Goal: Transaction & Acquisition: Purchase product/service

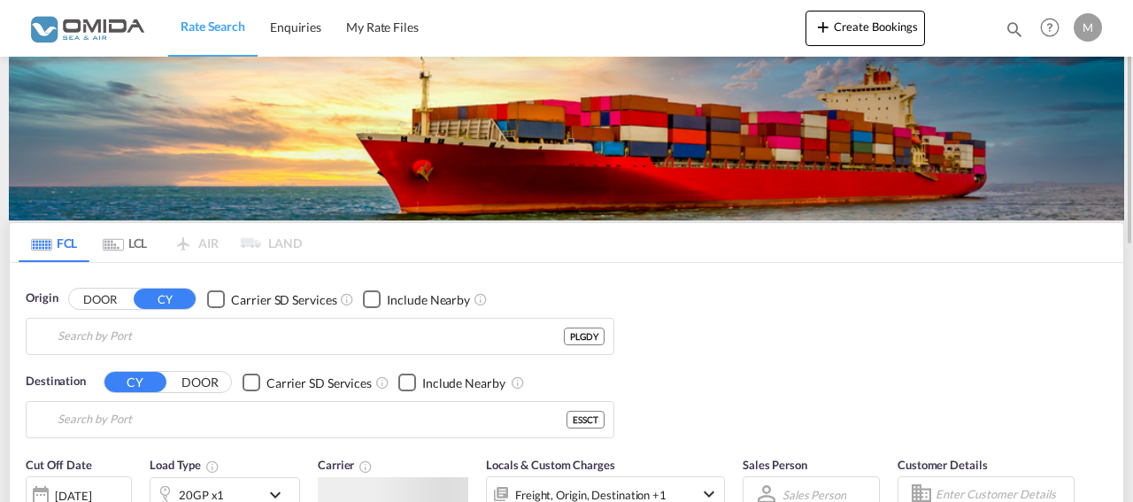
type input "[GEOGRAPHIC_DATA], PLGDY"
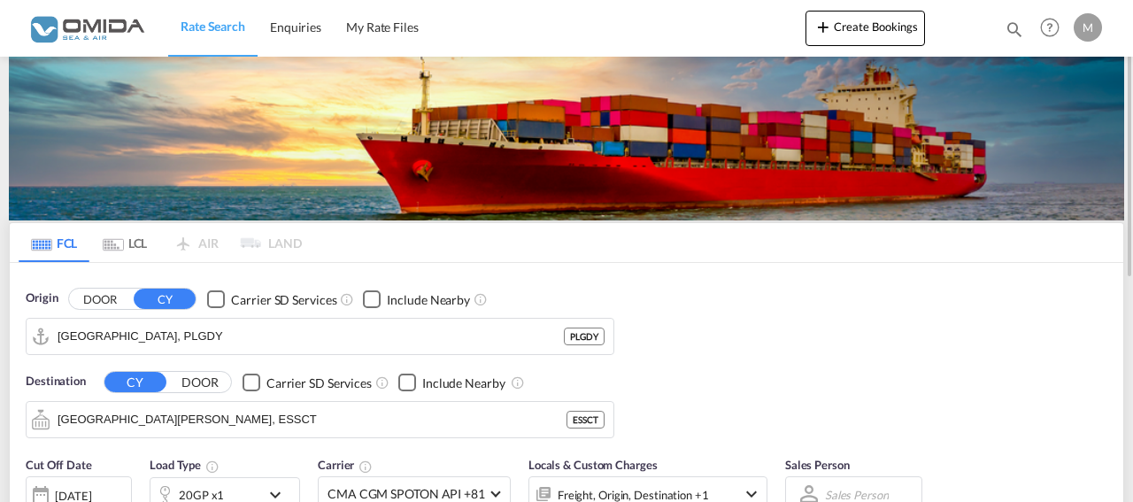
scroll to position [181, 0]
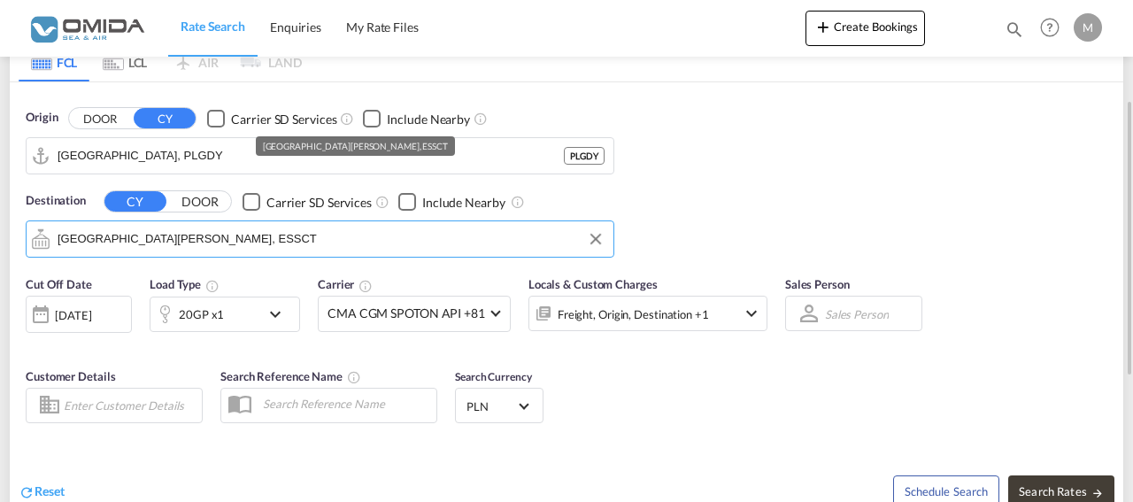
click at [249, 236] on input "[GEOGRAPHIC_DATA][PERSON_NAME], ESSCT" at bounding box center [331, 239] width 547 height 27
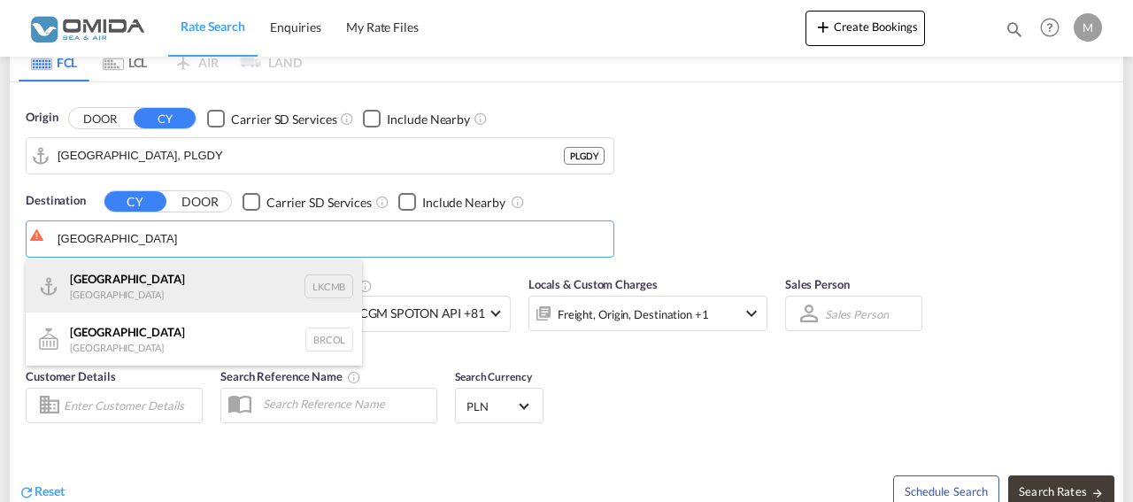
click at [180, 275] on div "Colombo [GEOGRAPHIC_DATA] LKCMB" at bounding box center [194, 285] width 336 height 53
type input "Colombo, LKCMB"
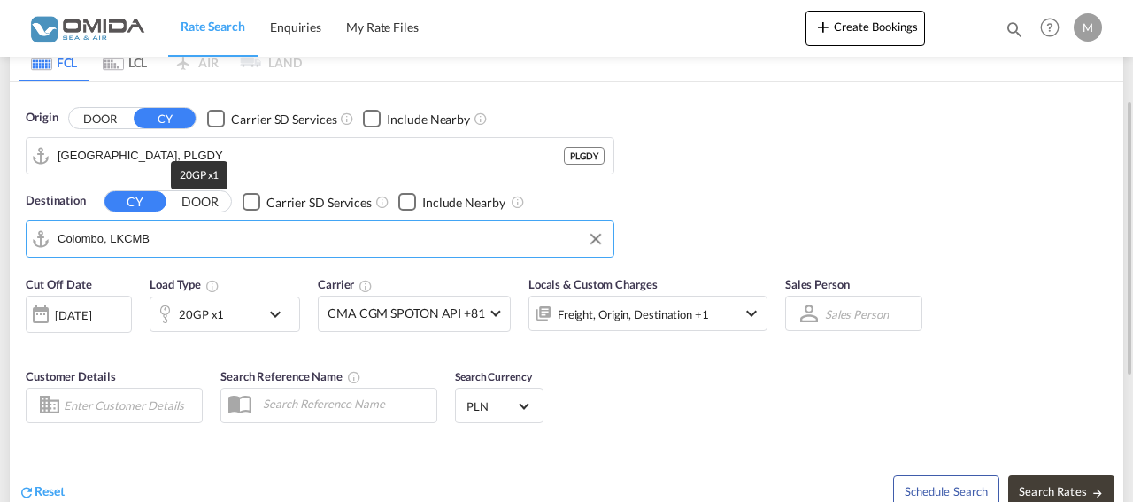
click at [224, 311] on div "20GP x1" at bounding box center [206, 314] width 110 height 35
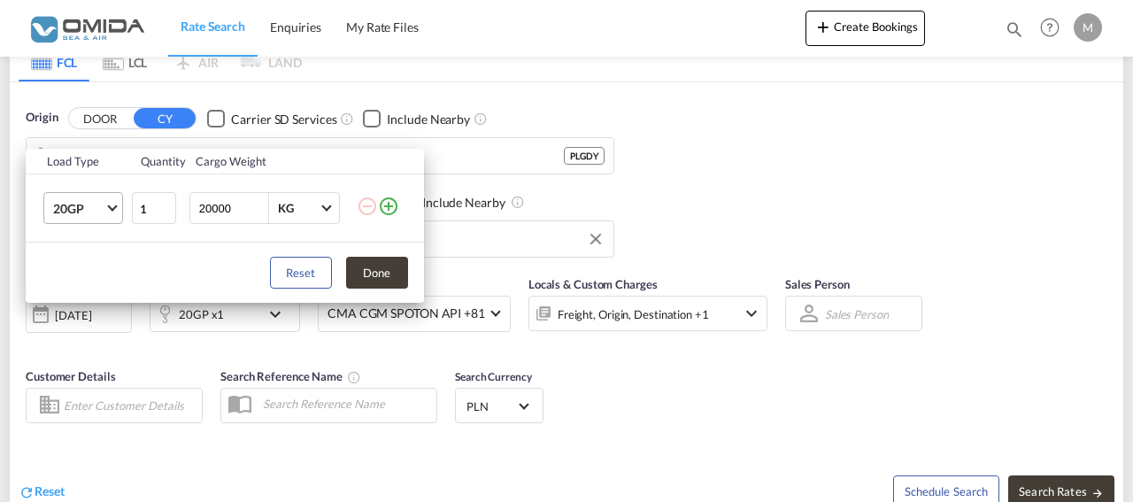
click at [117, 208] on md-select-value "20GP" at bounding box center [86, 208] width 71 height 30
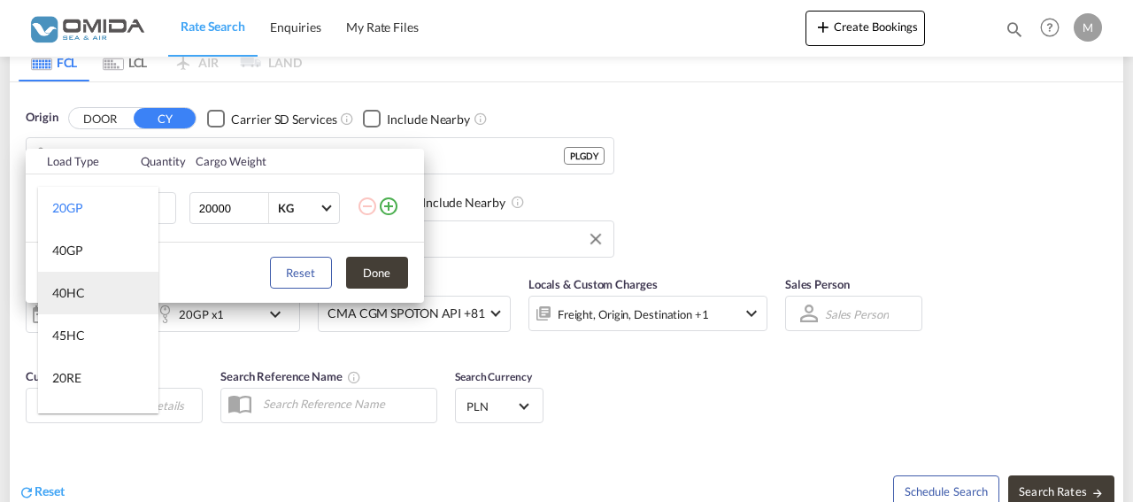
click at [92, 290] on md-option "40HC" at bounding box center [98, 293] width 120 height 43
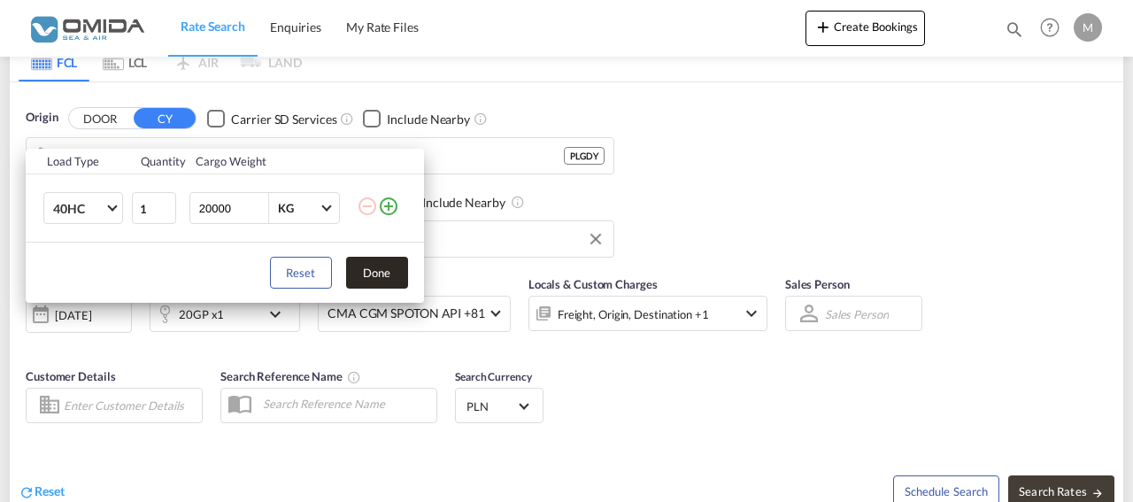
click at [369, 270] on button "Done" at bounding box center [377, 273] width 62 height 32
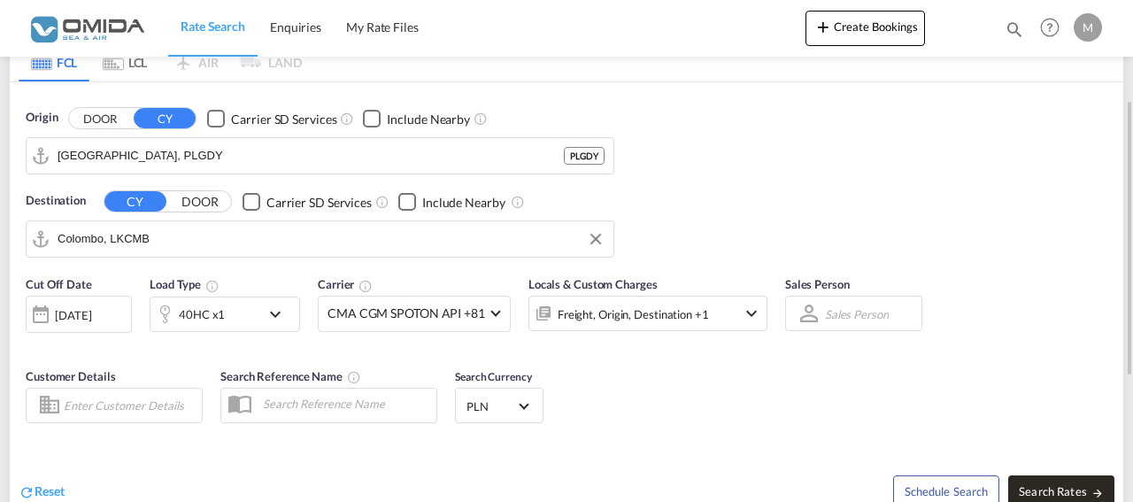
click at [1046, 484] on span "Search Rates" at bounding box center [1061, 491] width 85 height 14
type input "PLGDY to LKCMB / [DATE]"
